Goal: Task Accomplishment & Management: Manage account settings

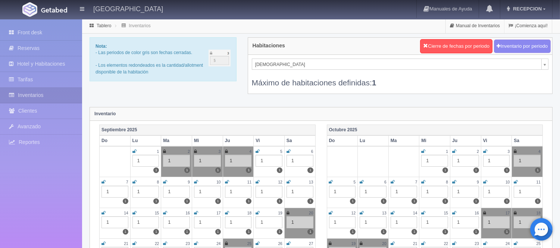
select select "720"
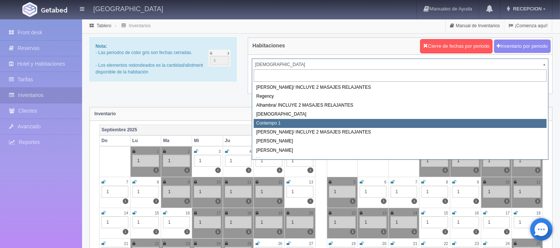
select select "721"
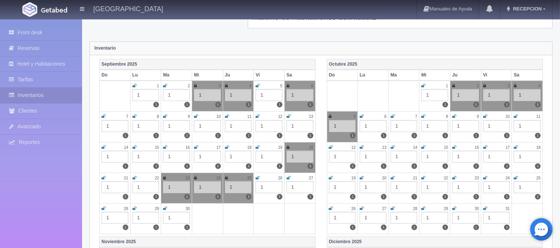
scroll to position [83, 0]
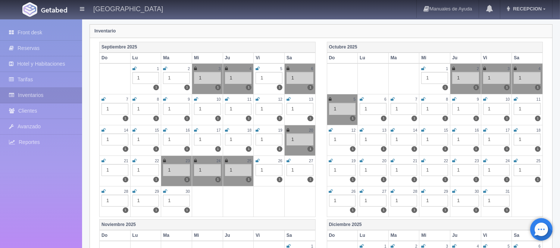
click at [484, 101] on icon at bounding box center [486, 99] width 4 height 4
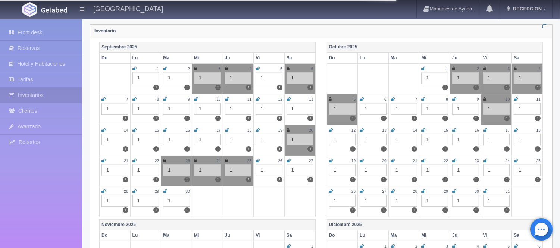
click at [517, 99] on icon at bounding box center [516, 99] width 4 height 4
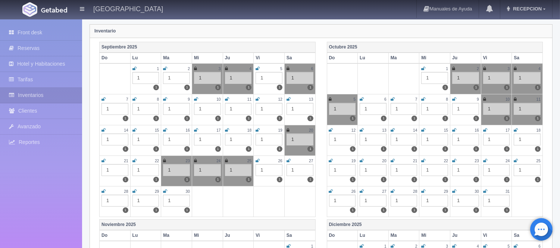
click at [333, 129] on icon at bounding box center [331, 130] width 4 height 4
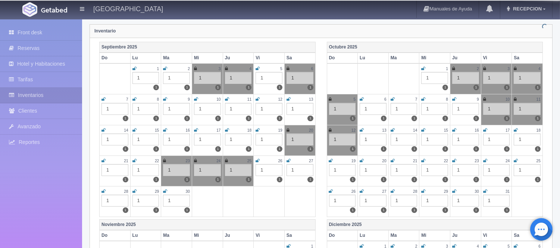
click at [363, 129] on icon at bounding box center [362, 130] width 4 height 4
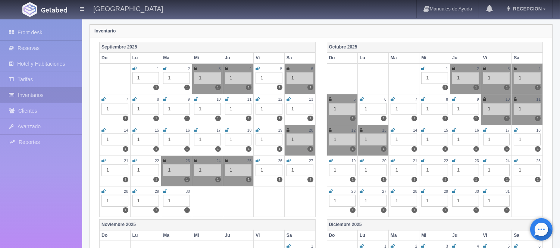
click at [392, 130] on icon at bounding box center [393, 130] width 4 height 4
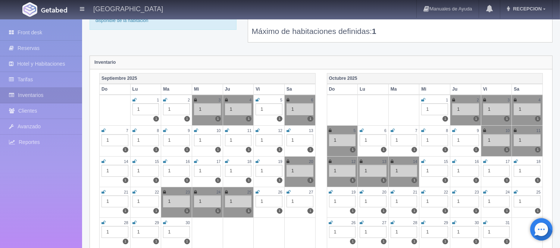
scroll to position [0, 0]
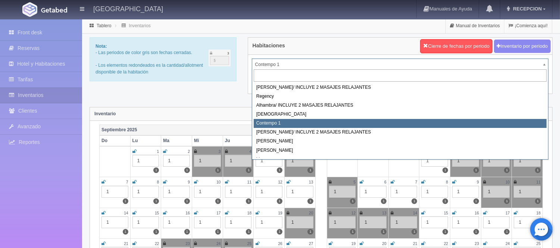
drag, startPoint x: 305, startPoint y: 60, endPoint x: 305, endPoint y: 66, distance: 6.3
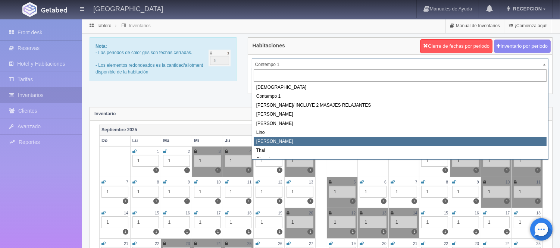
scroll to position [41, 0]
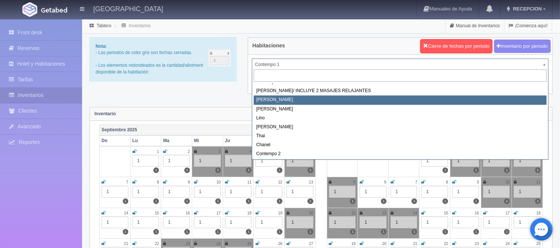
select select "723"
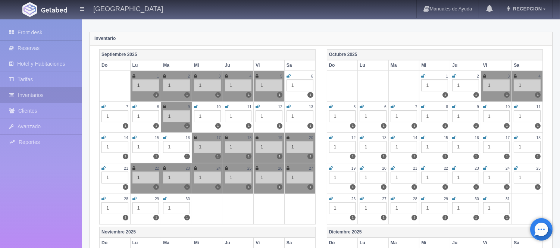
scroll to position [83, 0]
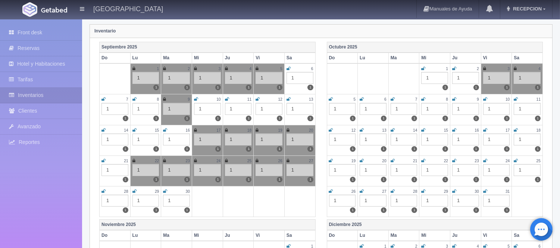
click at [483, 99] on td "10 1 1" at bounding box center [496, 109] width 31 height 31
click at [485, 100] on icon at bounding box center [486, 99] width 4 height 4
click at [518, 99] on icon at bounding box center [516, 99] width 4 height 4
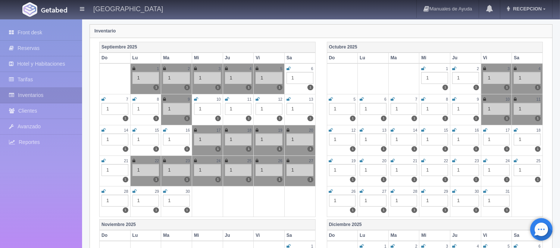
click at [331, 128] on icon at bounding box center [331, 130] width 4 height 4
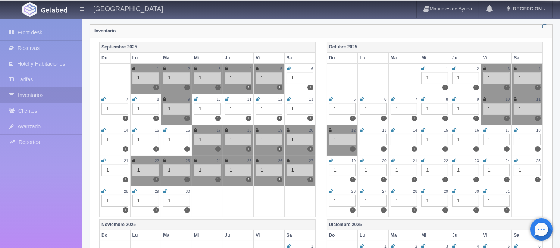
click at [360, 131] on icon at bounding box center [362, 130] width 4 height 4
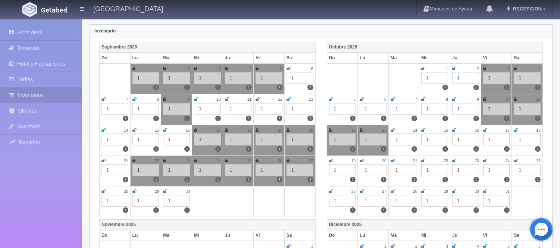
click at [394, 130] on icon at bounding box center [393, 130] width 4 height 4
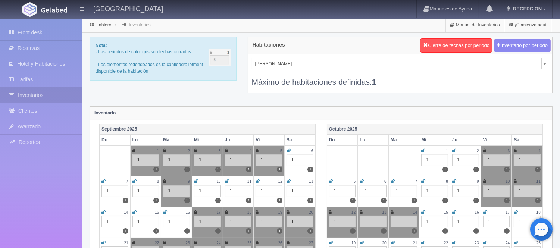
scroll to position [0, 0]
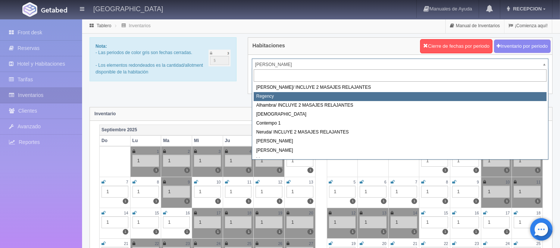
scroll to position [42, 0]
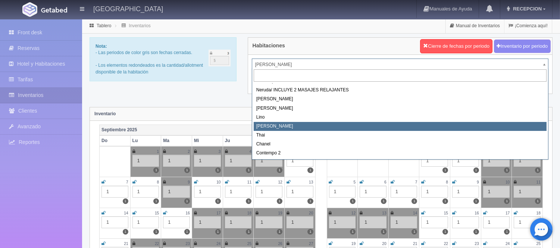
select select "726"
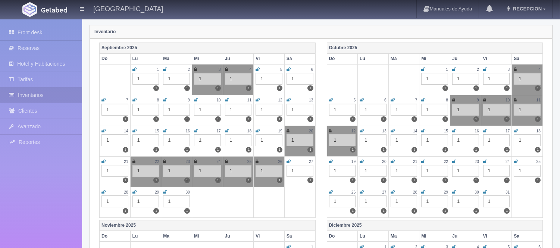
scroll to position [83, 0]
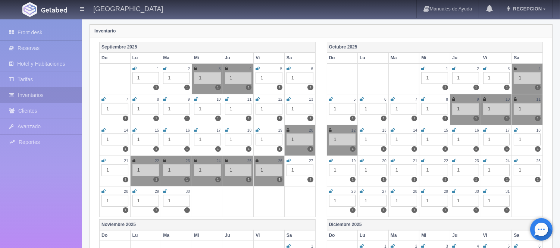
click at [361, 131] on icon at bounding box center [362, 130] width 4 height 4
click at [392, 131] on icon at bounding box center [393, 130] width 4 height 4
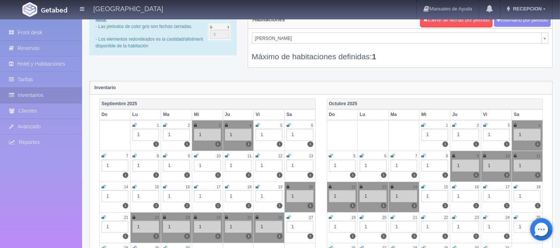
scroll to position [0, 0]
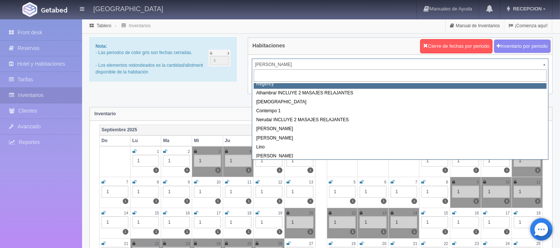
scroll to position [9, 0]
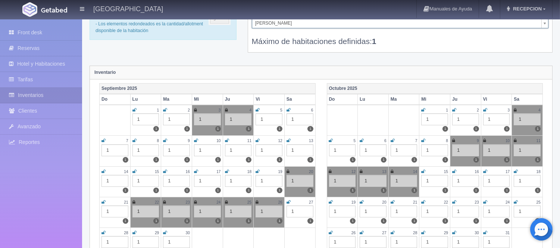
scroll to position [12, 0]
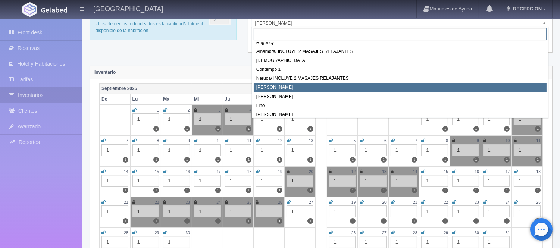
scroll to position [42, 0]
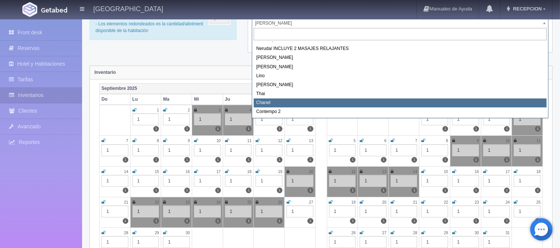
select select "728"
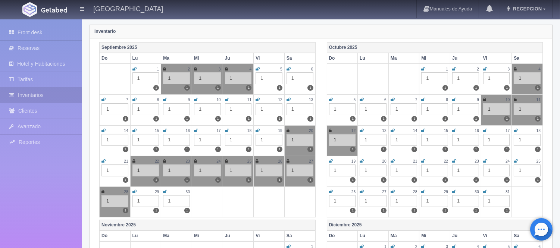
scroll to position [83, 0]
click at [487, 130] on icon at bounding box center [486, 130] width 4 height 4
click at [518, 131] on div "18" at bounding box center [527, 130] width 27 height 6
click at [515, 130] on icon at bounding box center [516, 130] width 4 height 4
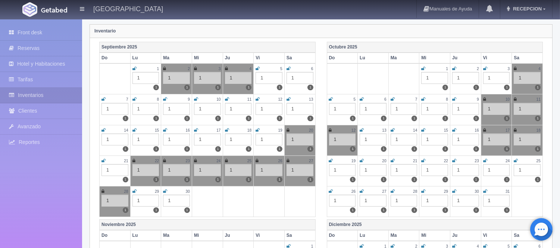
click at [332, 160] on icon at bounding box center [331, 161] width 4 height 4
click at [362, 161] on icon at bounding box center [362, 161] width 4 height 4
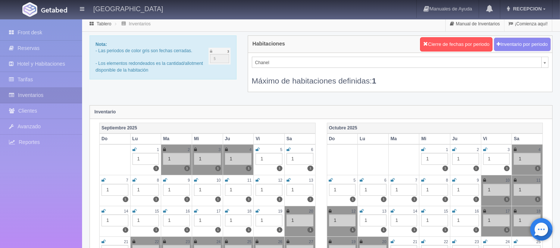
scroll to position [0, 0]
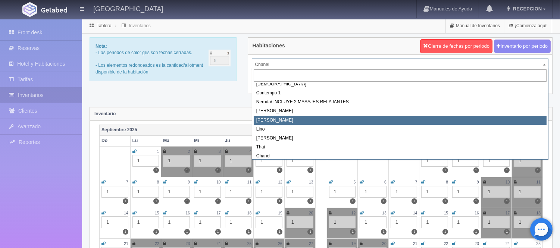
select select "724"
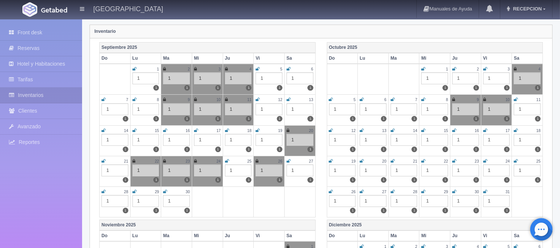
scroll to position [83, 0]
click at [483, 130] on td "17 1 1" at bounding box center [496, 140] width 31 height 31
click at [516, 132] on link at bounding box center [516, 130] width 4 height 6
click at [485, 131] on icon at bounding box center [486, 130] width 4 height 4
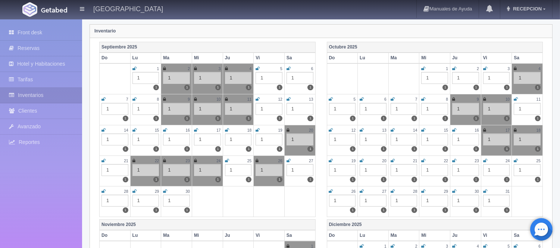
click at [332, 160] on icon at bounding box center [331, 161] width 4 height 4
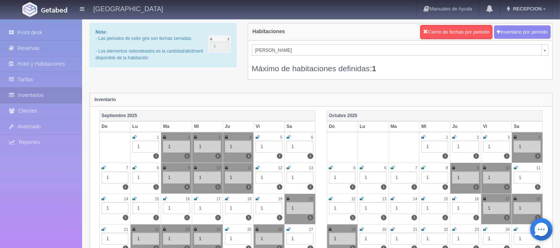
scroll to position [0, 0]
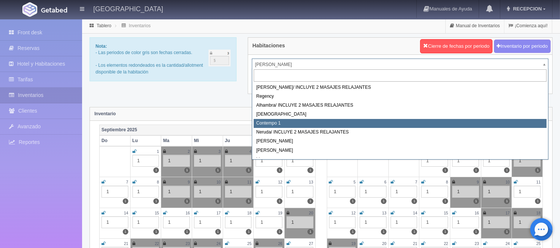
scroll to position [42, 0]
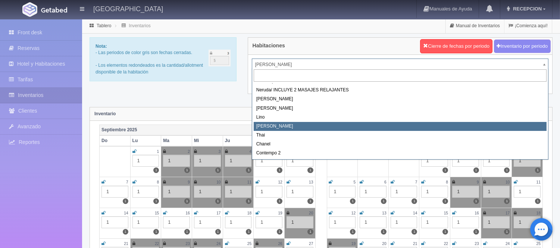
select select "726"
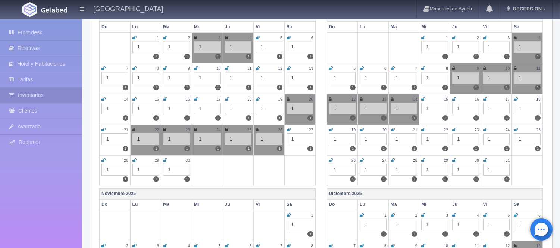
scroll to position [124, 0]
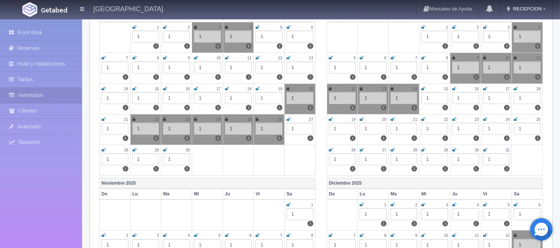
click at [487, 90] on icon at bounding box center [486, 89] width 4 height 4
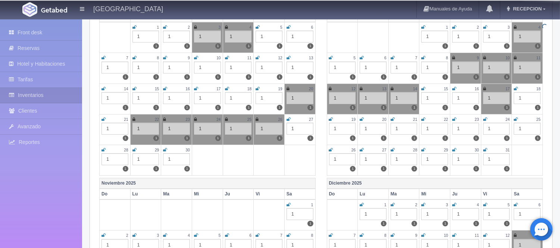
click at [516, 90] on icon at bounding box center [516, 89] width 4 height 4
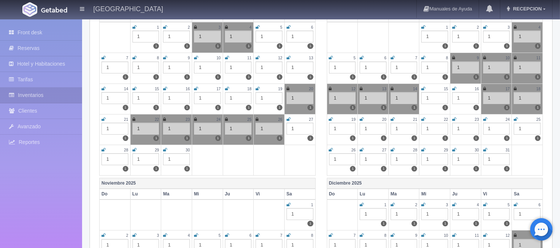
click at [329, 119] on icon at bounding box center [331, 119] width 4 height 4
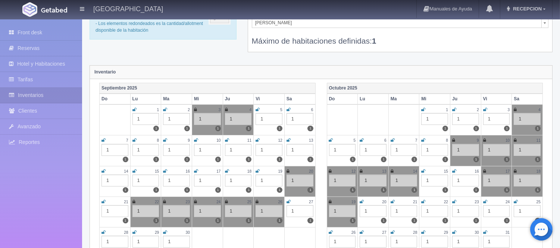
scroll to position [41, 0]
